Goal: Go to known website: Access a specific website the user already knows

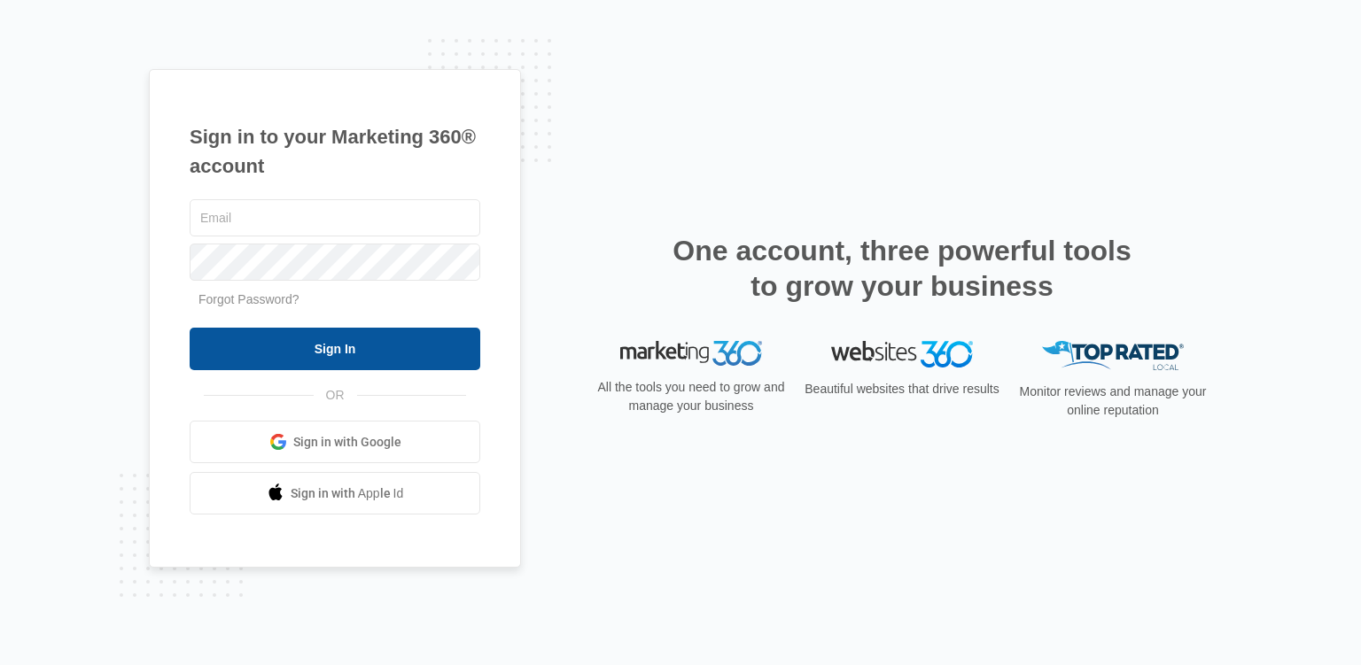
type input "[EMAIL_ADDRESS][DOMAIN_NAME]"
click at [347, 351] on input "Sign In" at bounding box center [335, 349] width 291 height 43
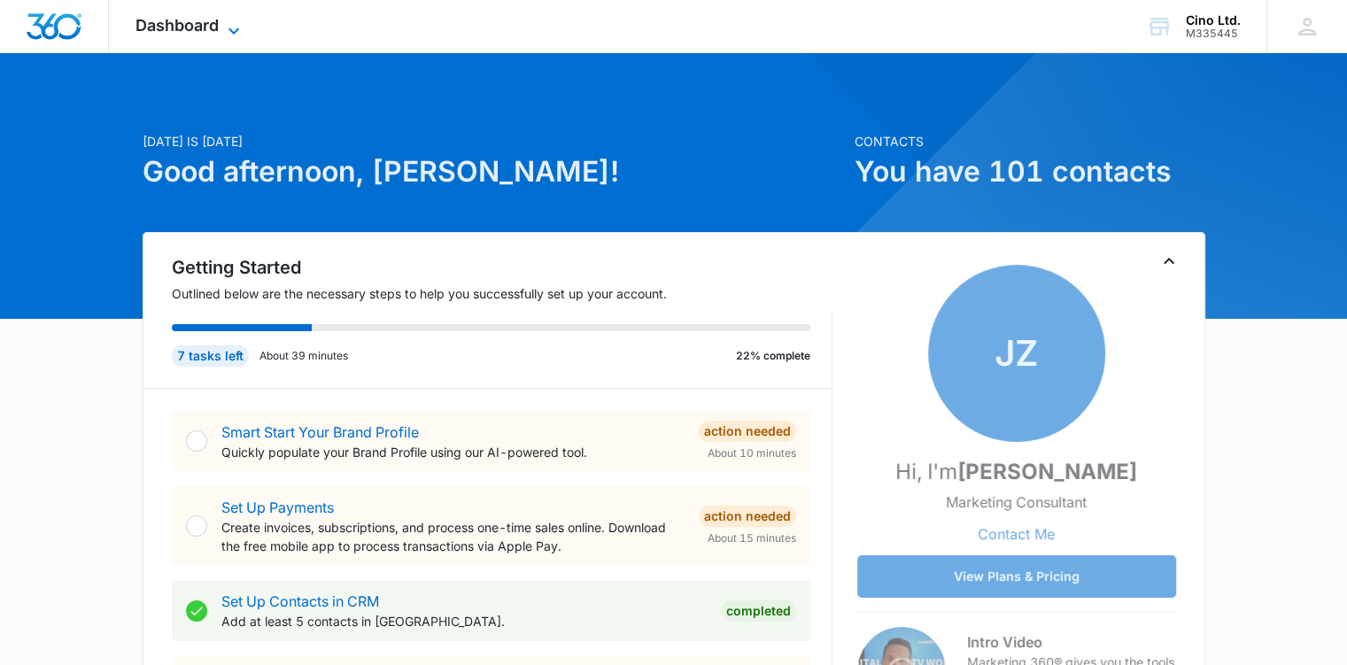
click at [230, 29] on icon at bounding box center [234, 30] width 11 height 6
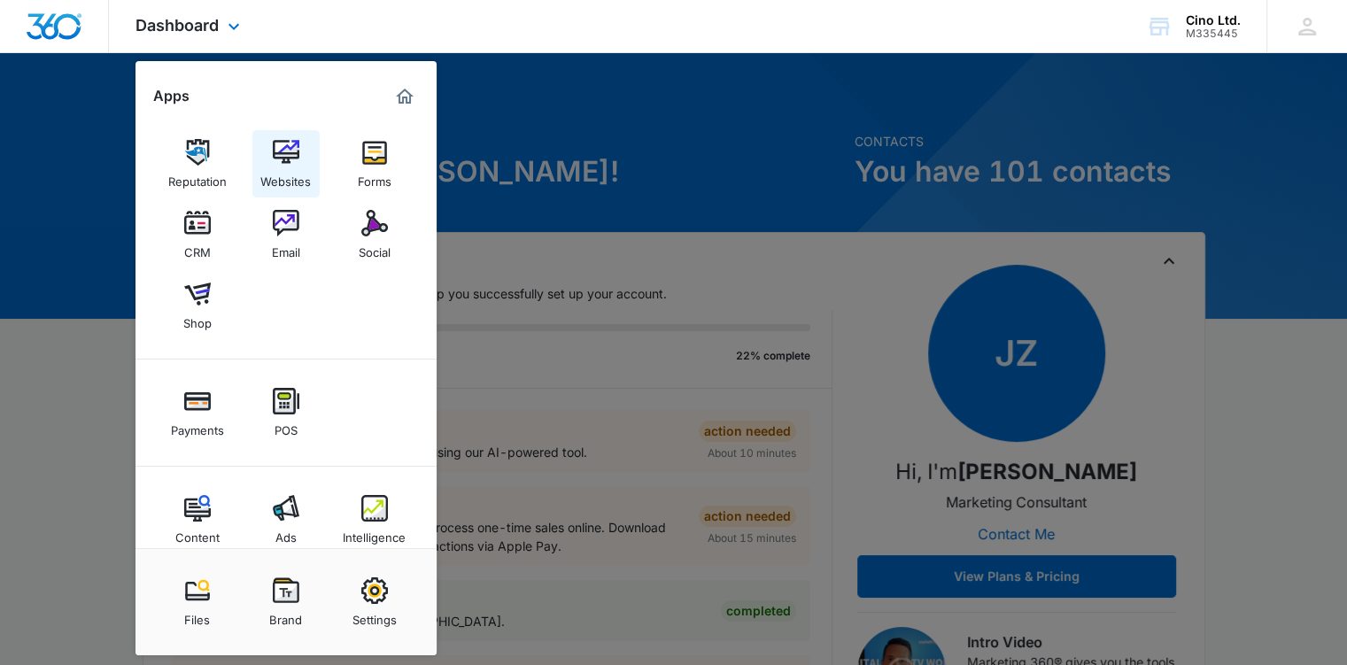
click at [290, 159] on img at bounding box center [286, 152] width 27 height 27
